Goal: Information Seeking & Learning: Compare options

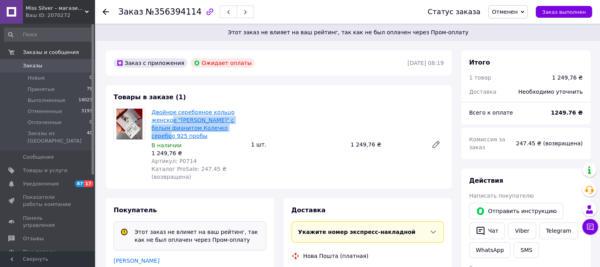
drag, startPoint x: 234, startPoint y: 127, endPoint x: 169, endPoint y: 119, distance: 65.5
click at [169, 119] on span "Двойное серебряное кольцо женское "Настасья" с белым фианитом Колечко серебро 9…" at bounding box center [197, 124] width 93 height 32
drag, startPoint x: 150, startPoint y: 111, endPoint x: 179, endPoint y: 136, distance: 38.5
click at [179, 136] on div "Двойное серебряное кольцо женское "Настасья" с белым фианитом Колечко серебро 9…" at bounding box center [197, 145] width 99 height 76
copy link "Двойное серебряное кольцо женское "Настасья" с белым фианитом Колечко серебро 9…"
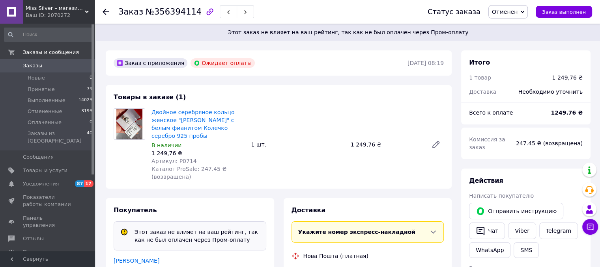
click at [104, 11] on icon at bounding box center [106, 12] width 6 height 6
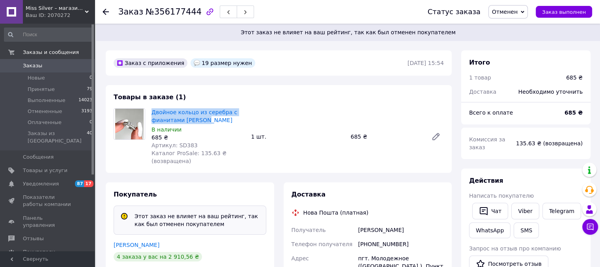
drag, startPoint x: 210, startPoint y: 121, endPoint x: 150, endPoint y: 114, distance: 60.4
click at [150, 114] on div "Двойное кольцо из серебра с фианитами [PERSON_NAME] В наличии 685 ₴ Артикул: SD…" at bounding box center [197, 137] width 99 height 60
copy link "Двойное кольцо из серебра с фианитами Снежана"
click at [106, 9] on icon at bounding box center [106, 12] width 6 height 6
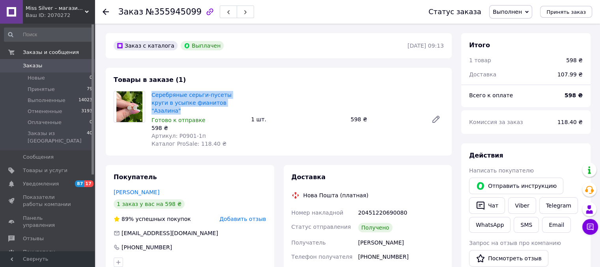
drag, startPoint x: 225, startPoint y: 104, endPoint x: 148, endPoint y: 97, distance: 77.2
click at [148, 97] on div "Серебряные серьги-пусеты круги в усыпке фианитов "Азалина" Готово к отправке 59…" at bounding box center [197, 119] width 99 height 60
copy link "Серебряные серьги-пусеты круги в усыпке фианитов "Азалина""
click at [104, 9] on icon at bounding box center [106, 12] width 6 height 6
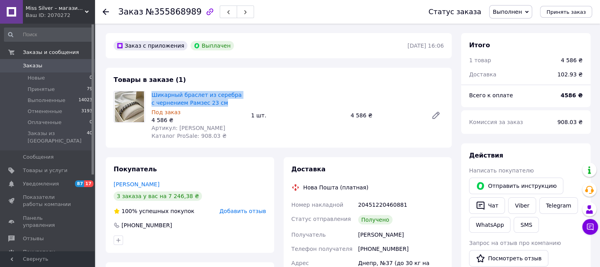
drag, startPoint x: 228, startPoint y: 102, endPoint x: 150, endPoint y: 95, distance: 78.4
click at [150, 95] on div "Шикарный браслет из серебра с чернением Рамзес 23 см Под заказ 4 586 ₴ Артикул:…" at bounding box center [197, 115] width 99 height 52
copy link "Шикарный браслет из серебра с чернением Рамзес 23 см"
click at [107, 13] on icon at bounding box center [106, 12] width 6 height 6
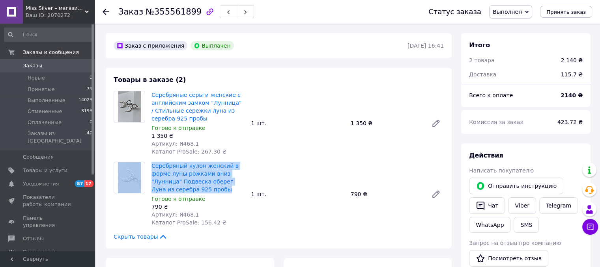
drag, startPoint x: 207, startPoint y: 190, endPoint x: 146, endPoint y: 169, distance: 64.3
click at [146, 169] on div "Серебряный кулон женский в форме луны рожками вниз "Лунница" Подвеска оберег Лу…" at bounding box center [278, 194] width 336 height 65
drag, startPoint x: 257, startPoint y: 162, endPoint x: 246, endPoint y: 149, distance: 17.1
click at [257, 161] on div "Серебряный кулон женский в форме луны рожками вниз "Лунница" Подвеска оберег Лу…" at bounding box center [297, 194] width 298 height 68
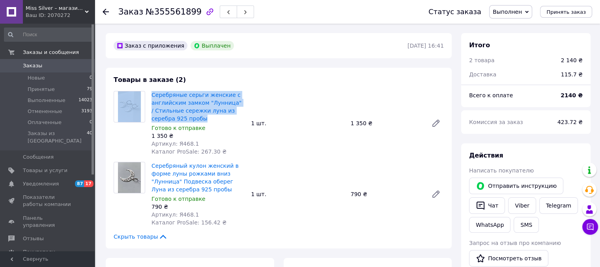
drag, startPoint x: 153, startPoint y: 91, endPoint x: 190, endPoint y: 119, distance: 46.8
click at [190, 119] on div "Товары в заказе (2) Серебряные серьги женские с английским замком "Лунница" / С…" at bounding box center [279, 158] width 346 height 181
click at [200, 119] on span "Серебряные серьги женские с английским замком "Лунница" / Стильные сережки луна…" at bounding box center [197, 107] width 93 height 32
drag, startPoint x: 190, startPoint y: 120, endPoint x: 152, endPoint y: 97, distance: 44.6
click at [153, 95] on span "Серебряные серьги женские с английским замком "Лунница" / Стильные сережки луна…" at bounding box center [197, 107] width 93 height 32
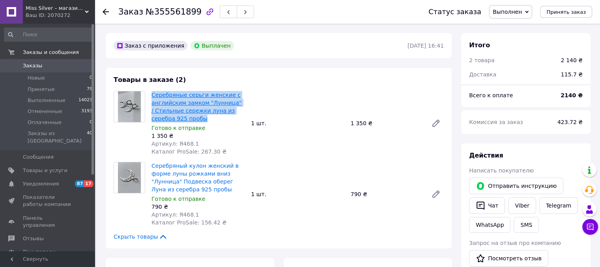
copy link "Серебряные серьги женские с английским замком "Лунница" / Стильные сережки луна…"
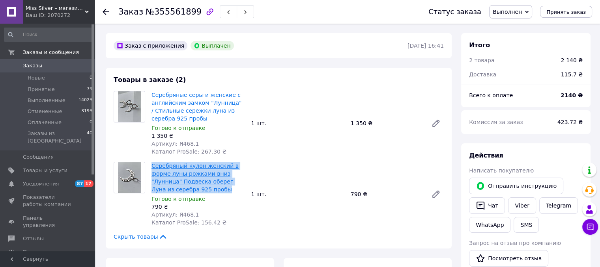
drag, startPoint x: 207, startPoint y: 189, endPoint x: 151, endPoint y: 168, distance: 59.2
click at [151, 168] on span "Серебряный кулон женский в форме луны рожками вниз "Лунница" Подвеска оберег Лу…" at bounding box center [197, 178] width 93 height 32
copy link "Серебряный кулон женский в форме луны рожками вниз "Лунница" Подвеска оберег Лу…"
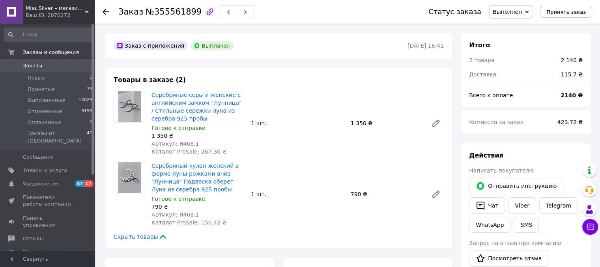
click at [106, 12] on icon at bounding box center [106, 12] width 6 height 6
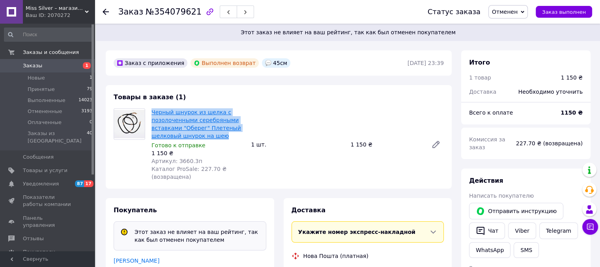
drag, startPoint x: 227, startPoint y: 132, endPoint x: 153, endPoint y: 109, distance: 78.1
click at [153, 109] on span "Черный шнурок из шелка с позолоченными серебряными вставками "Оберег" Плетеный …" at bounding box center [197, 124] width 93 height 32
copy link "Черный шнурок из шелка с позолоченными серебряными вставками "Оберег" Плетеный …"
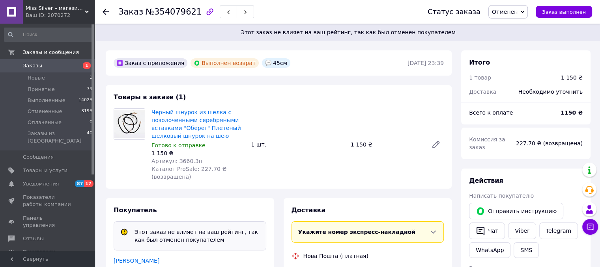
click at [106, 11] on use at bounding box center [106, 12] width 6 height 6
